Goal: Check status: Check status

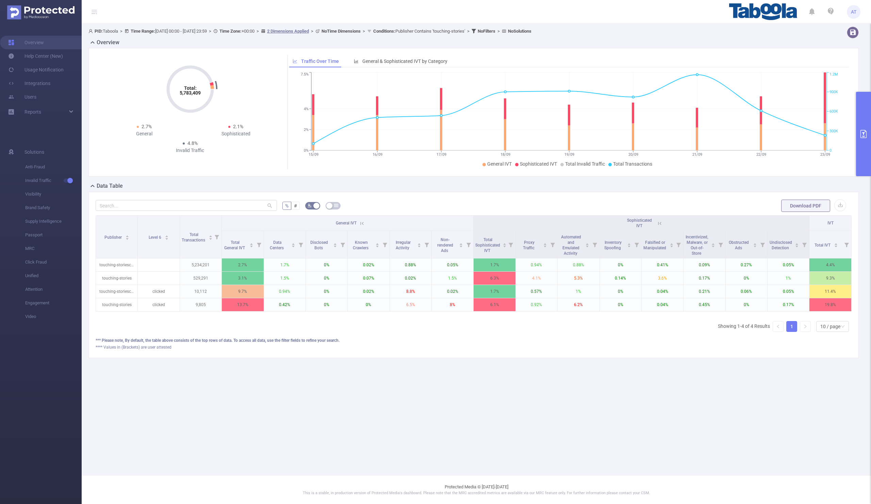
click at [864, 145] on button "primary" at bounding box center [863, 134] width 15 height 84
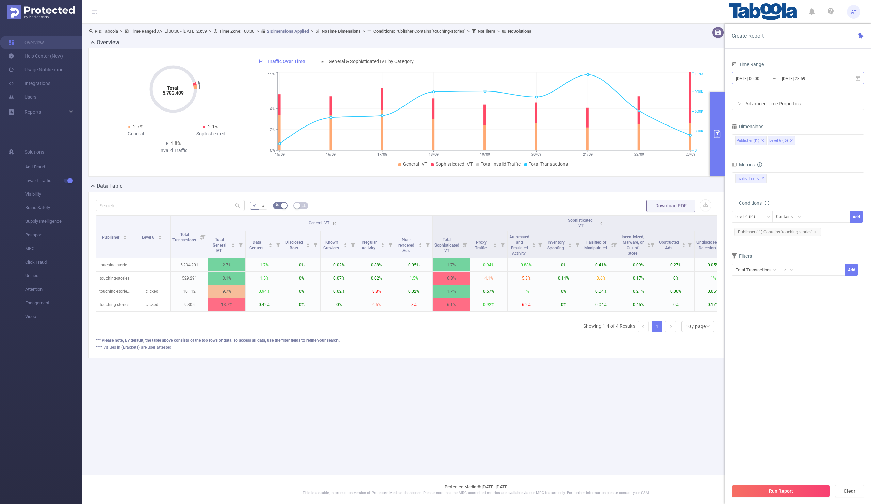
click at [774, 80] on input "[DATE] 00:00" at bounding box center [762, 78] width 55 height 9
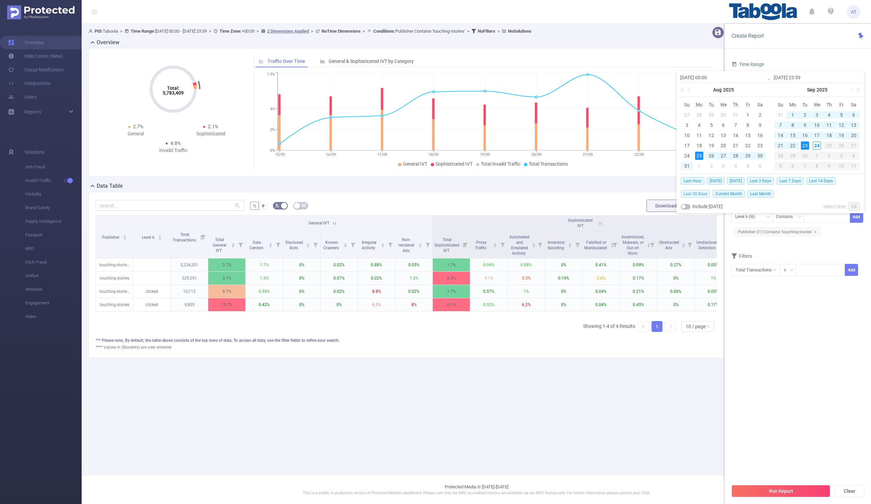
click at [688, 194] on span "Last 30 Days" at bounding box center [695, 193] width 29 height 7
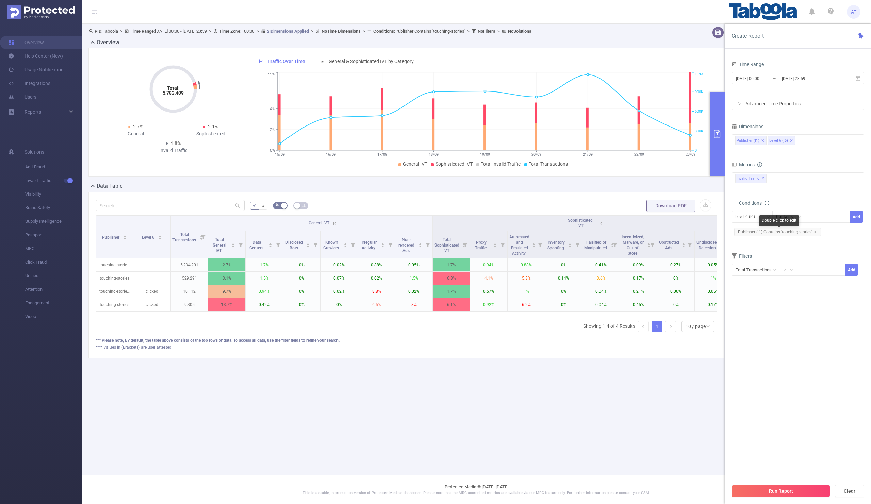
click at [815, 232] on icon "icon: close" at bounding box center [814, 231] width 3 height 3
click at [763, 217] on div "Level 6 (l6)" at bounding box center [752, 216] width 34 height 11
click at [740, 232] on li "Publisher (l1)" at bounding box center [751, 231] width 41 height 11
click at [814, 219] on div at bounding box center [826, 216] width 39 height 11
paste input "heartfeednowchannel"
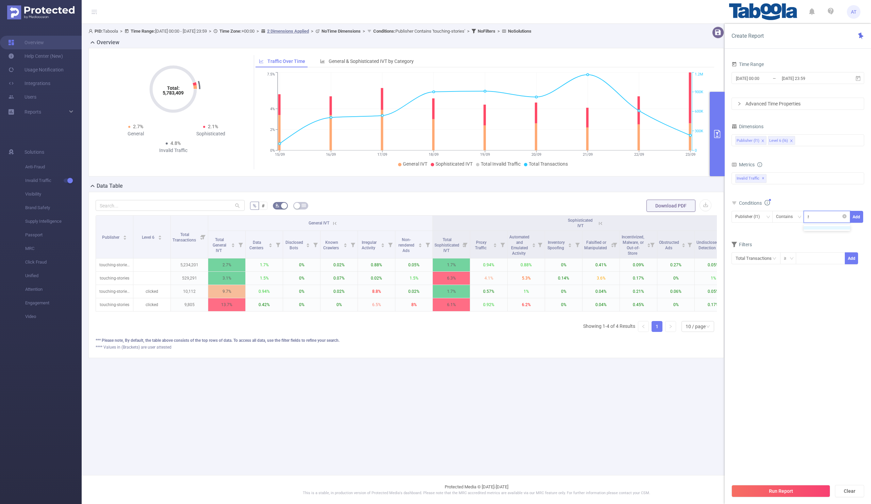
scroll to position [0, 2]
type input "heartfeednowchannel"
click at [855, 215] on button "Add" at bounding box center [856, 217] width 13 height 12
click at [825, 252] on div "Filters" at bounding box center [797, 256] width 133 height 11
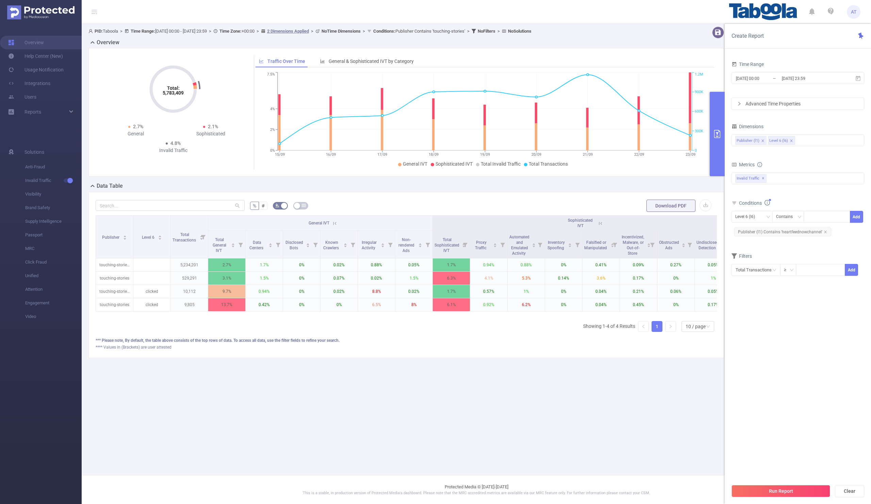
click at [807, 318] on section "Time Range [DATE] 00:00 _ [DATE] 23:59 Advanced Time Properties Dimensions Publ…" at bounding box center [797, 270] width 133 height 421
click at [765, 493] on button "Run Report" at bounding box center [780, 491] width 99 height 12
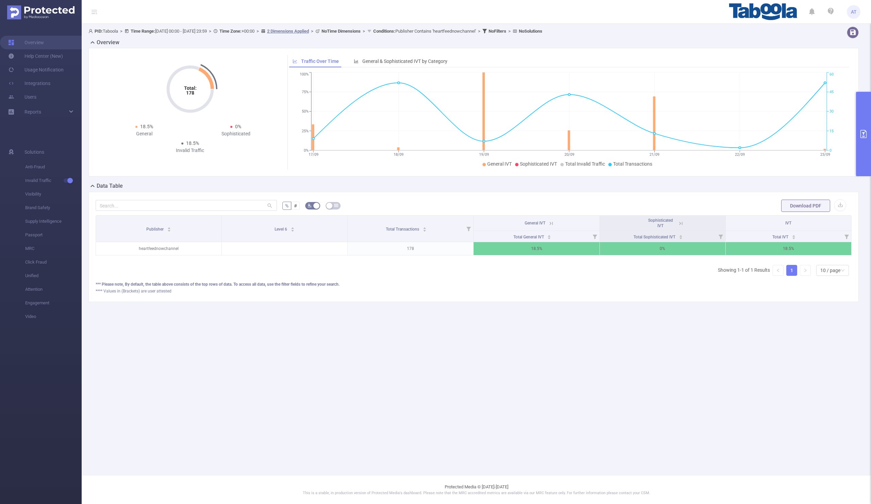
click at [864, 137] on icon "primary" at bounding box center [863, 134] width 8 height 8
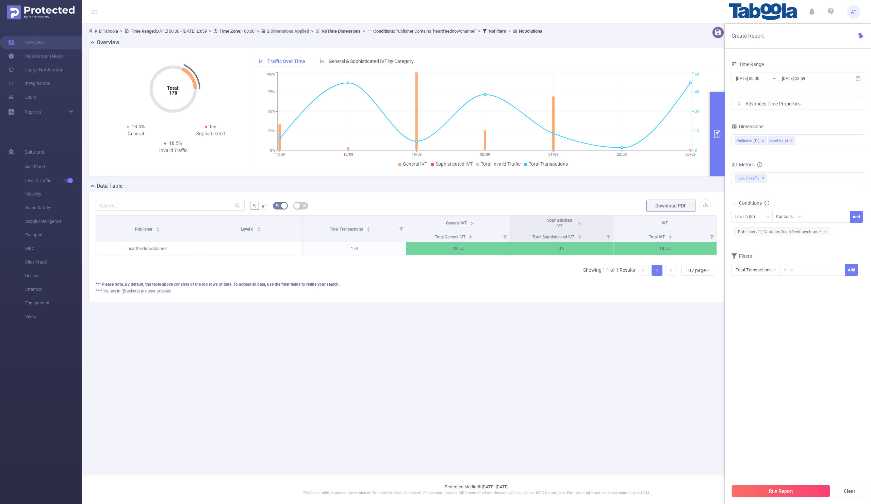
click at [474, 222] on icon at bounding box center [472, 223] width 6 height 6
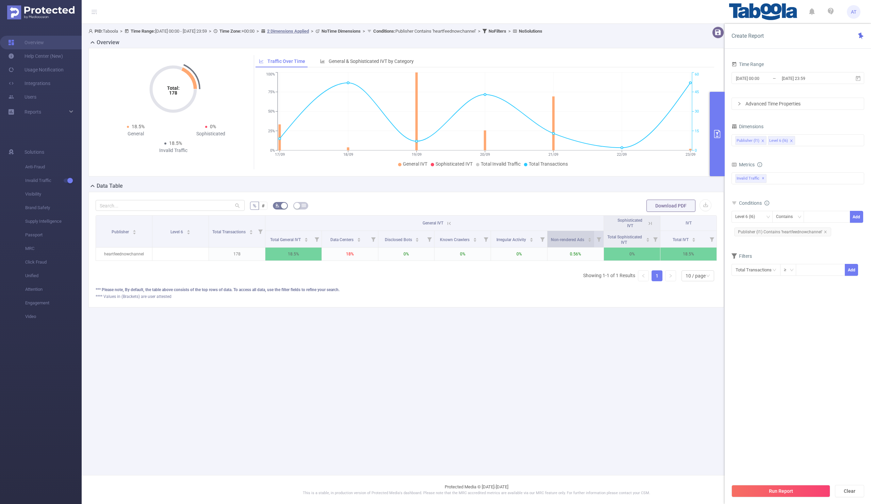
scroll to position [0, 1]
click at [648, 225] on icon at bounding box center [648, 223] width 3 height 3
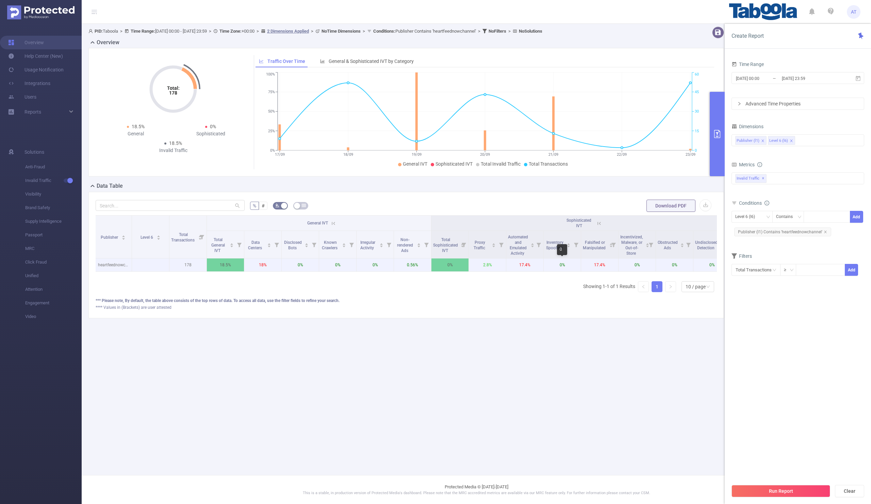
scroll to position [0, 54]
